Goal: Information Seeking & Learning: Learn about a topic

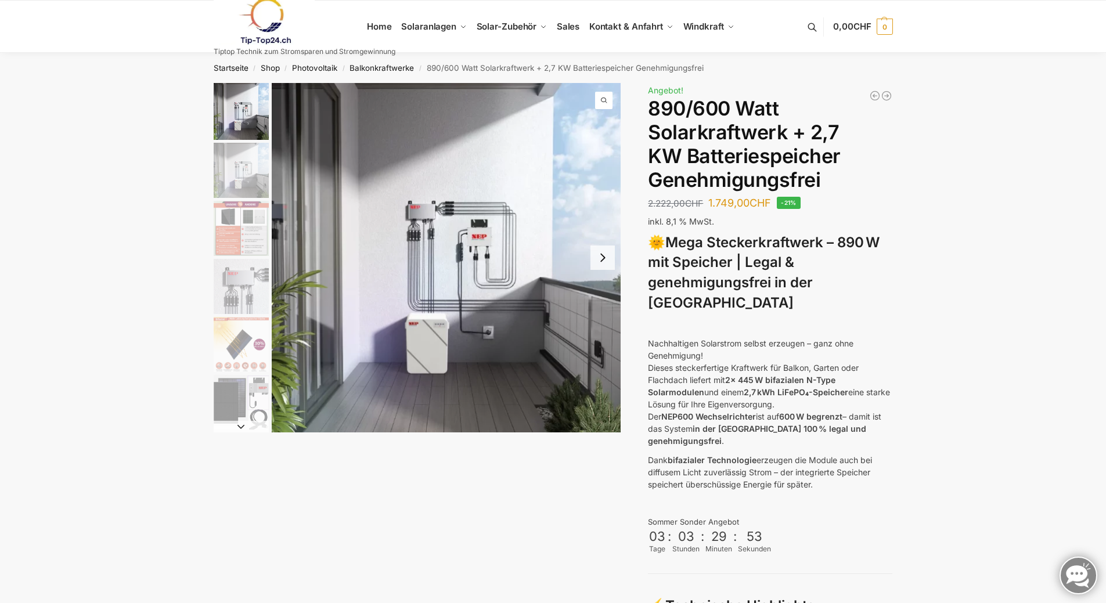
click at [606, 265] on button "Next slide" at bounding box center [603, 258] width 24 height 24
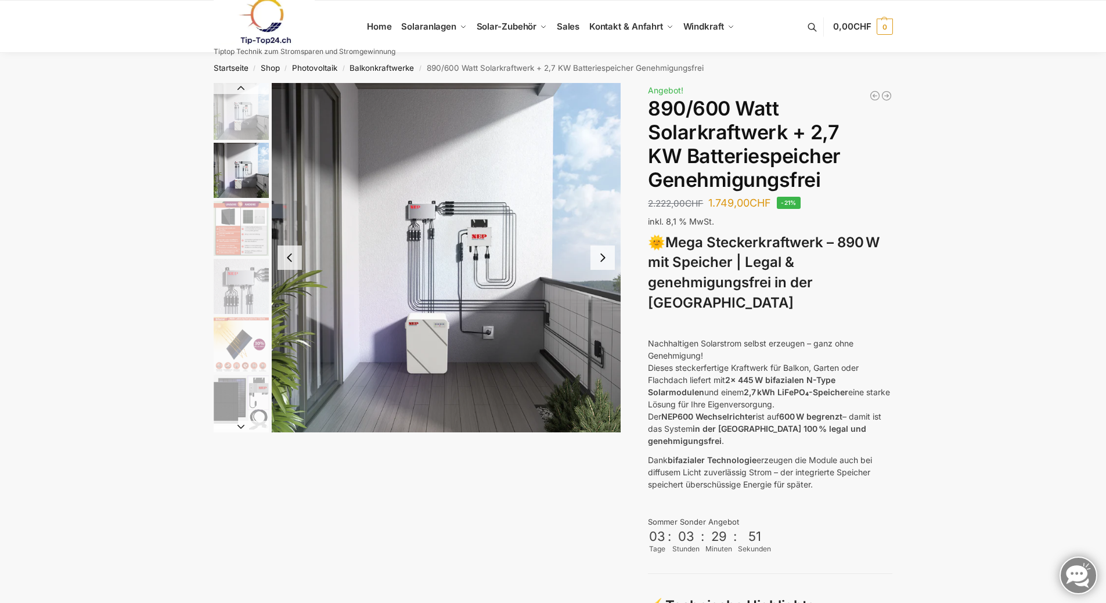
click at [606, 265] on button "Next slide" at bounding box center [603, 258] width 24 height 24
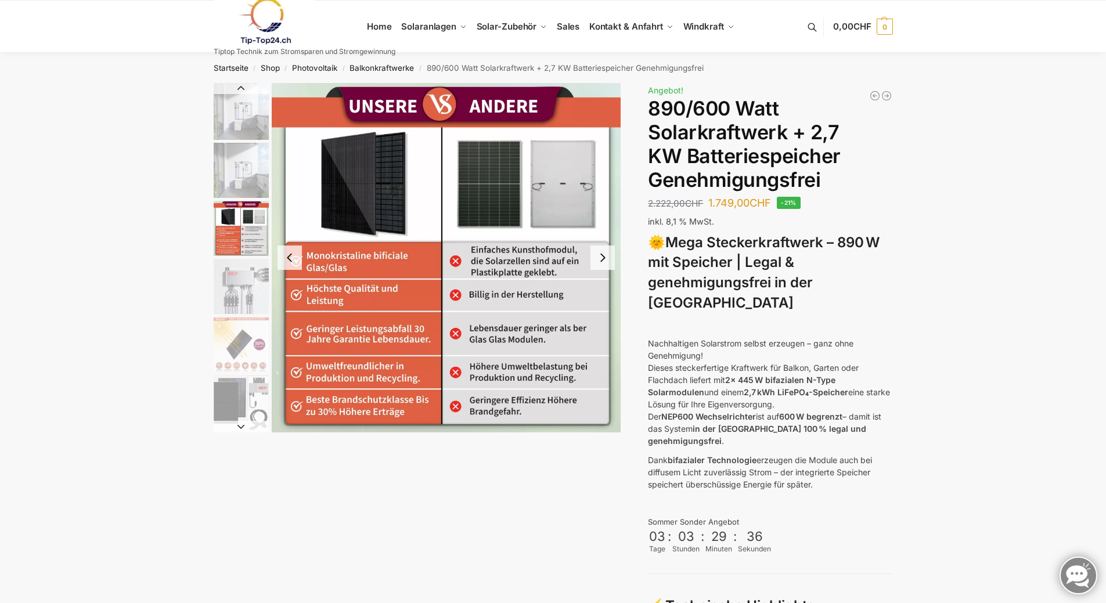
click at [606, 264] on button "Next slide" at bounding box center [603, 258] width 24 height 24
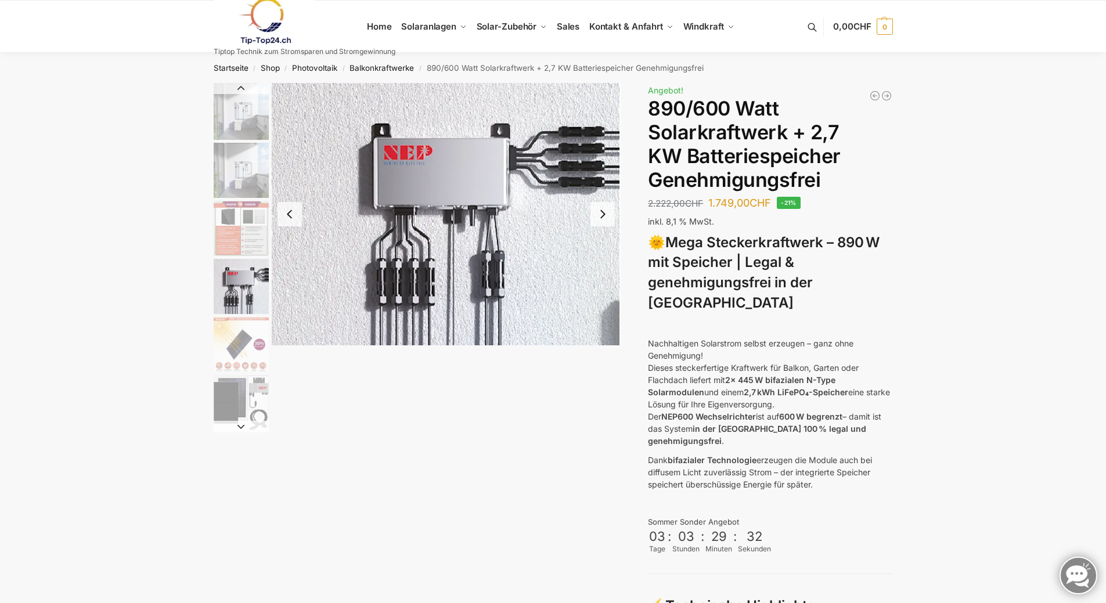
click at [606, 264] on img "4 / 12" at bounding box center [447, 214] width 350 height 263
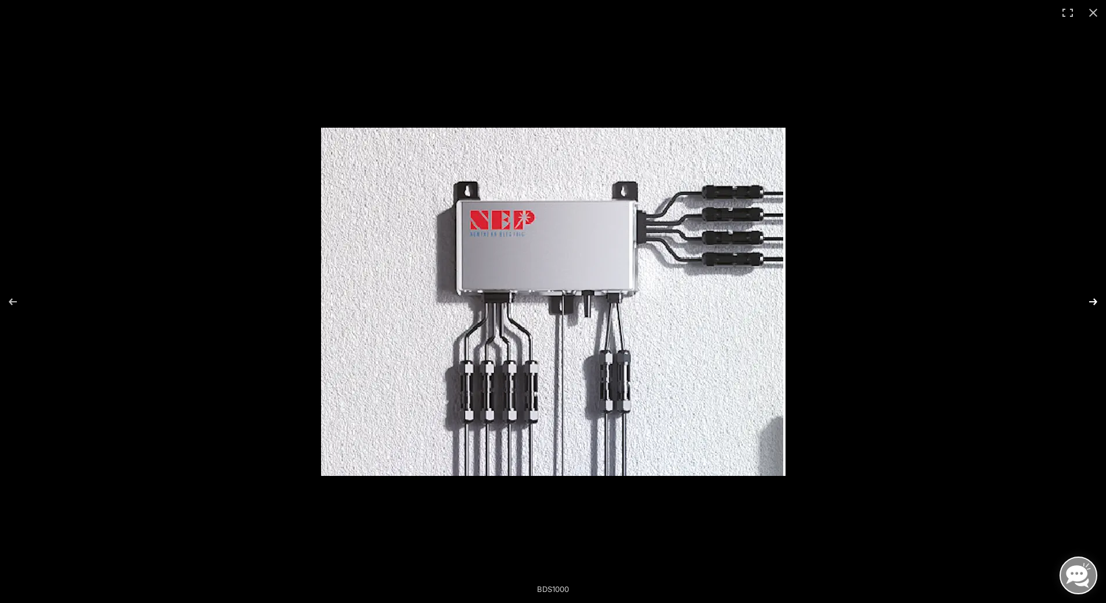
click at [1095, 300] on button "Next (arrow right)" at bounding box center [1086, 302] width 41 height 58
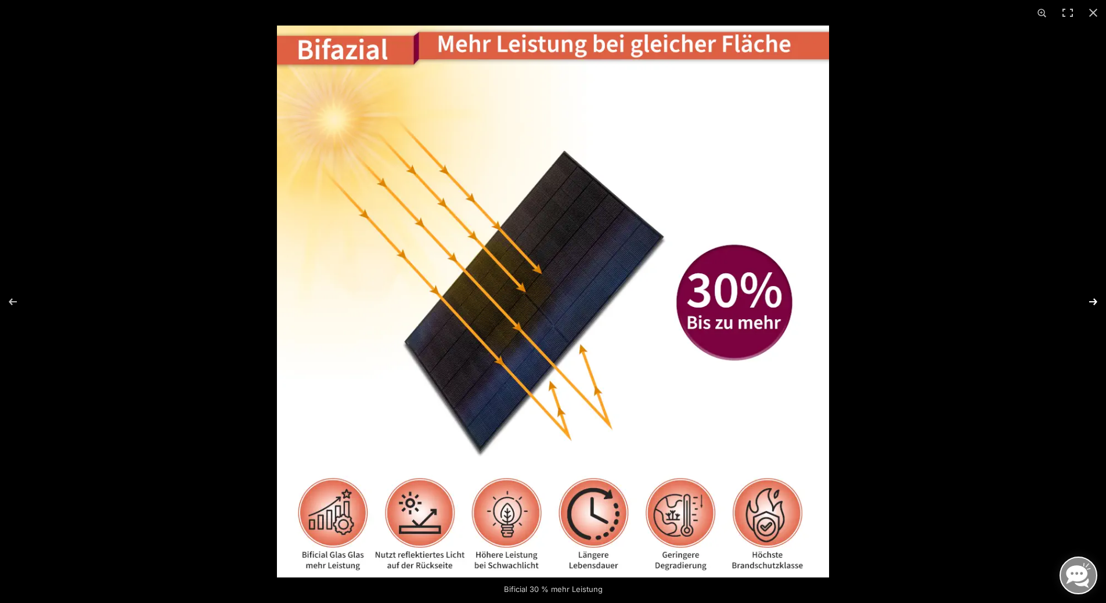
click at [1094, 300] on button "Next (arrow right)" at bounding box center [1086, 302] width 41 height 58
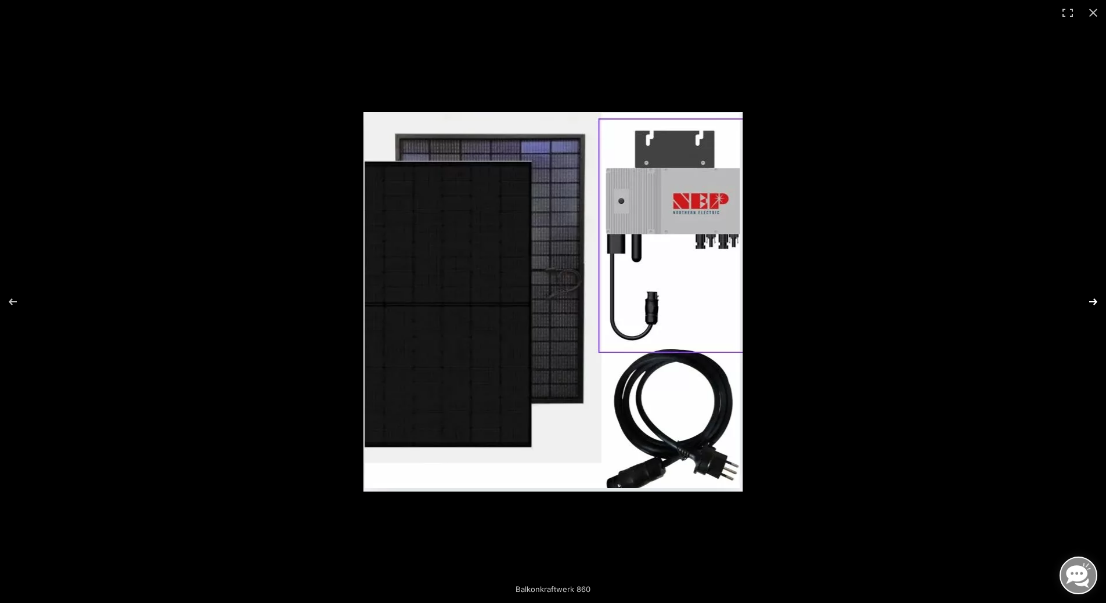
click at [1094, 301] on button "Next (arrow right)" at bounding box center [1086, 302] width 41 height 58
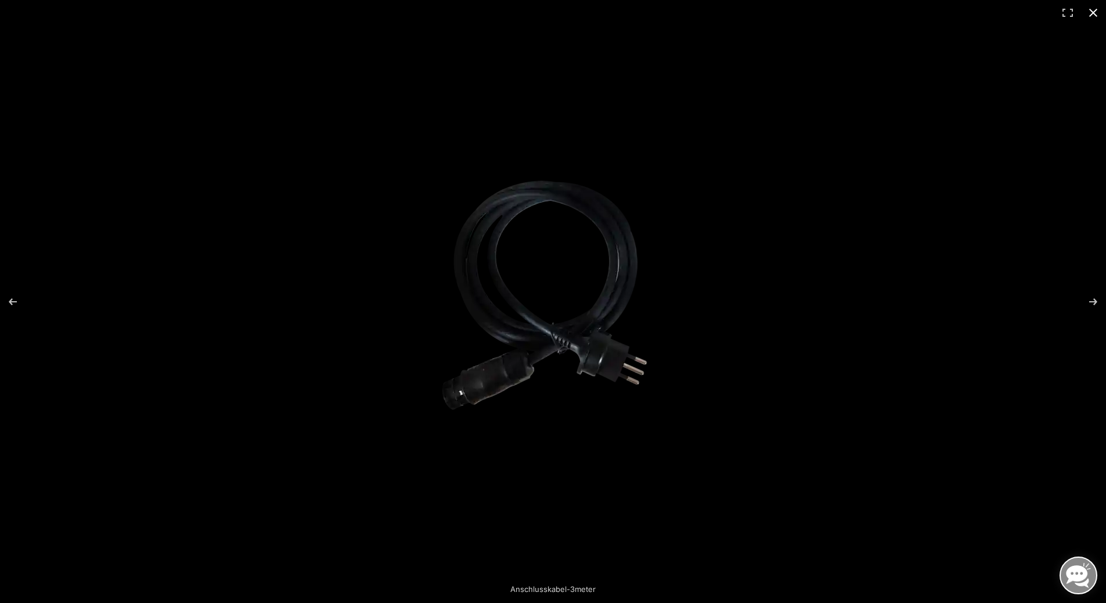
click at [1092, 9] on button "Close (Esc)" at bounding box center [1094, 13] width 26 height 26
